Goal: Task Accomplishment & Management: Manage account settings

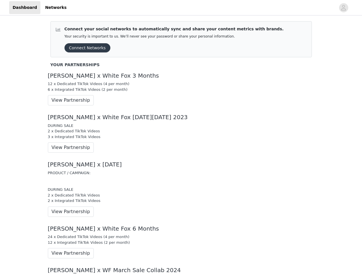
click at [181, 138] on div "DURING SALE 2 x Dedicated TikTok Videos 3 x Integrated TikTok Videos" at bounding box center [181, 131] width 267 height 17
click at [181, 8] on div at bounding box center [203, 7] width 266 height 13
click at [344, 8] on icon "avatar" at bounding box center [343, 7] width 5 height 9
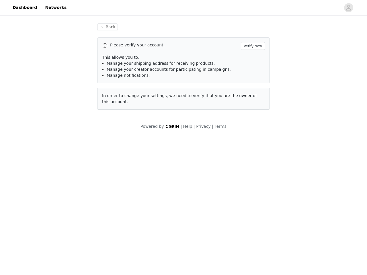
click at [85, 48] on div "Back Please verify your account. Verify Now This allows you to: Manage your shi…" at bounding box center [183, 77] width 367 height 120
click at [69, 100] on div "Back Please verify your account. Verify Now This allows you to: Manage your shi…" at bounding box center [183, 77] width 367 height 120
click at [69, 148] on body "Dashboard Networks Back Please verify your account. Verify Now This allows you …" at bounding box center [183, 137] width 367 height 275
click at [69, 212] on body "Dashboard Networks Back Please verify your account. Verify Now This allows you …" at bounding box center [183, 137] width 367 height 275
click at [69, 253] on body "Dashboard Networks Back Please verify your account. Verify Now This allows you …" at bounding box center [183, 137] width 367 height 275
